Goal: Find specific page/section: Find specific page/section

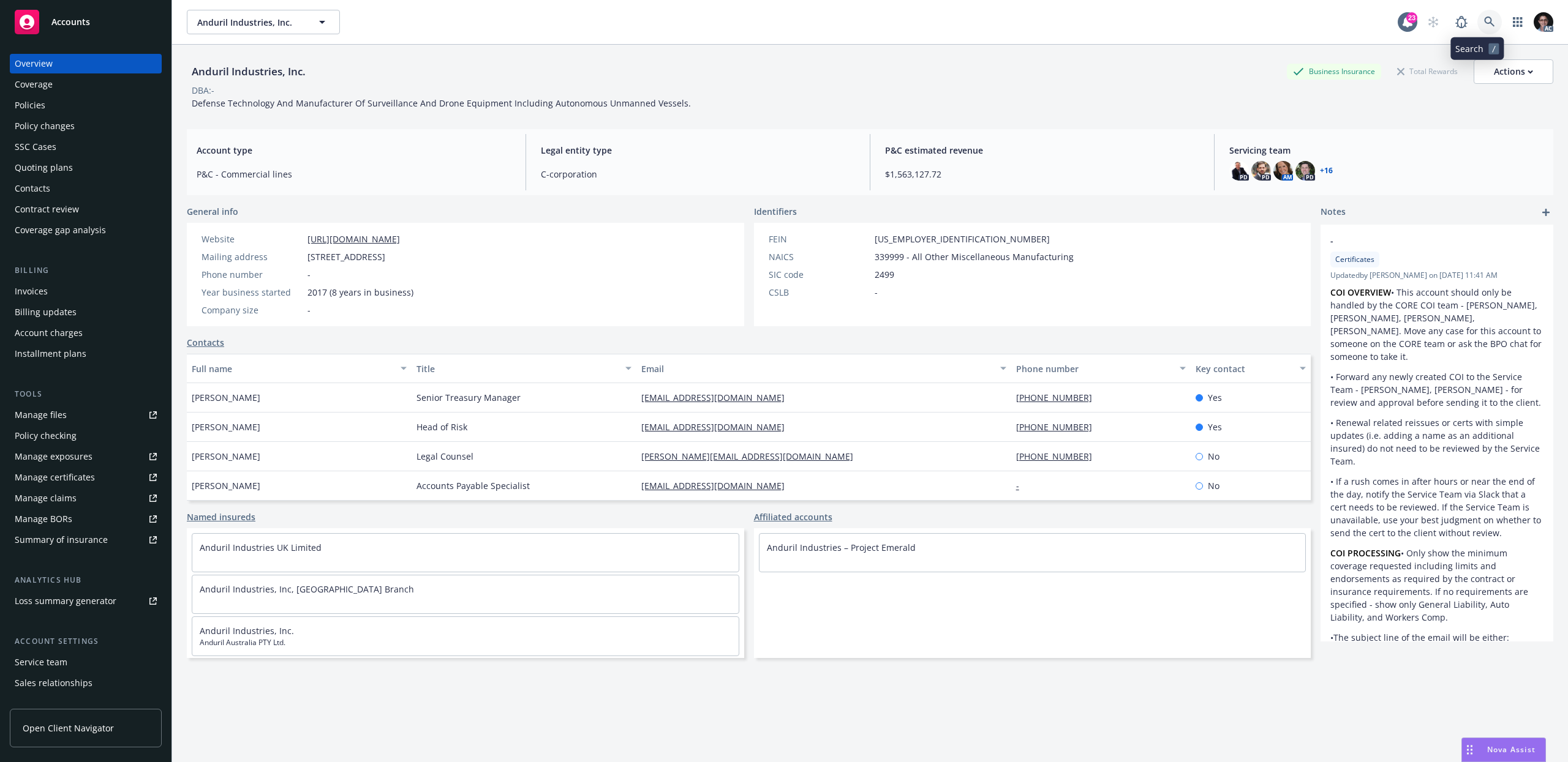
click at [1484, 22] on icon at bounding box center [1489, 22] width 11 height 11
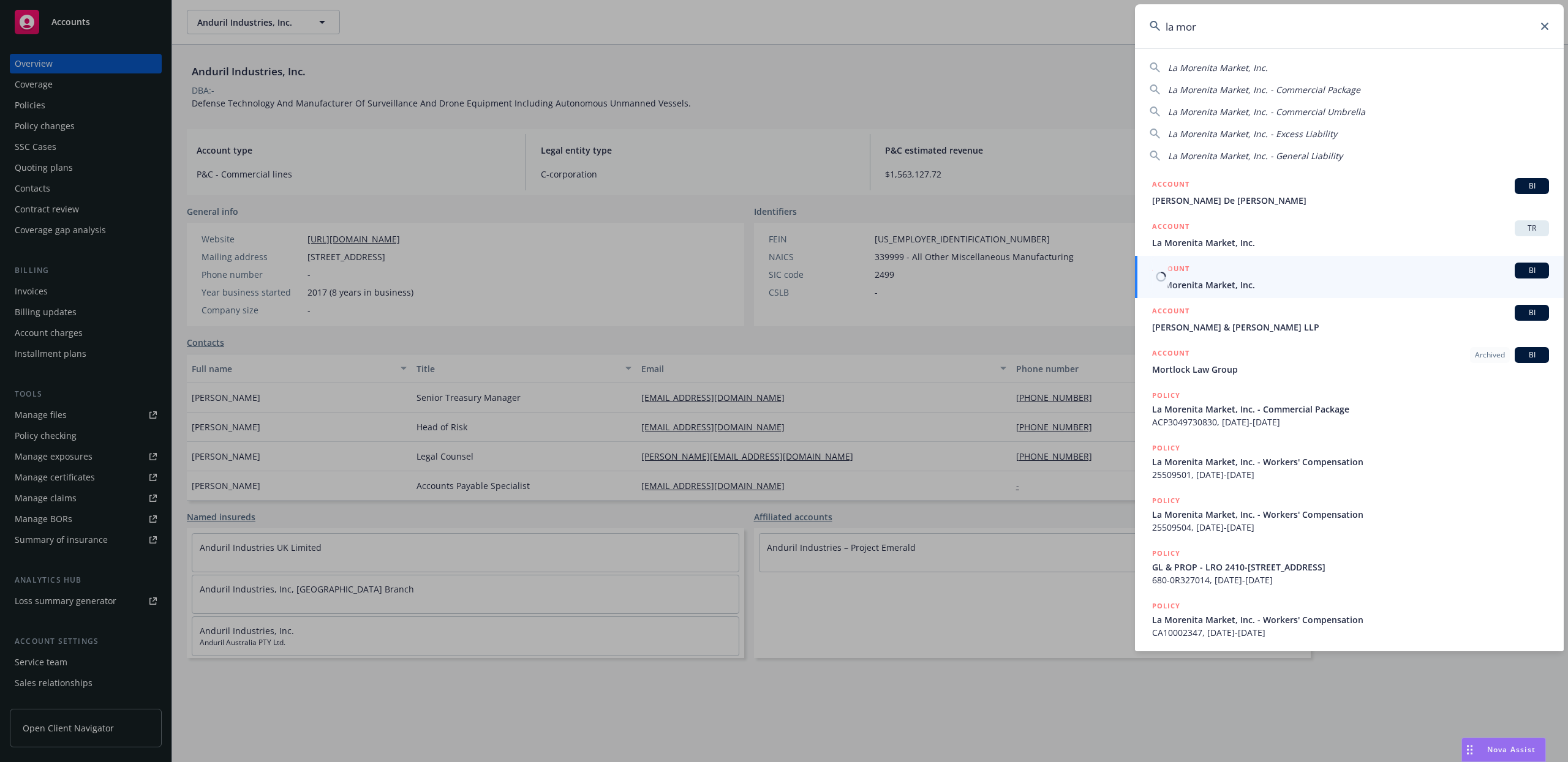
type input "la mor"
click at [1530, 271] on span "BI" at bounding box center [1532, 271] width 24 height 11
